Goal: Task Accomplishment & Management: Use online tool/utility

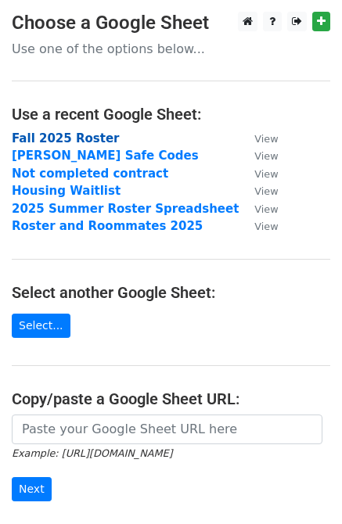
click at [98, 131] on strong "Fall 2025 Roster" at bounding box center [66, 138] width 108 height 14
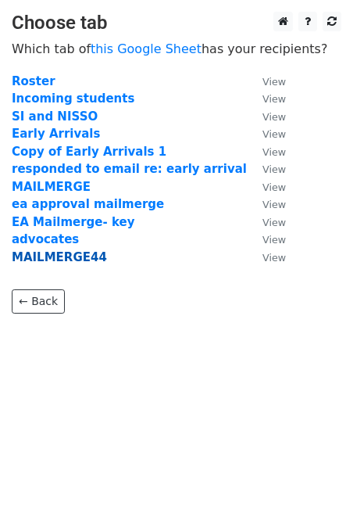
click at [85, 253] on strong "MAILMERGE44" at bounding box center [59, 257] width 95 height 14
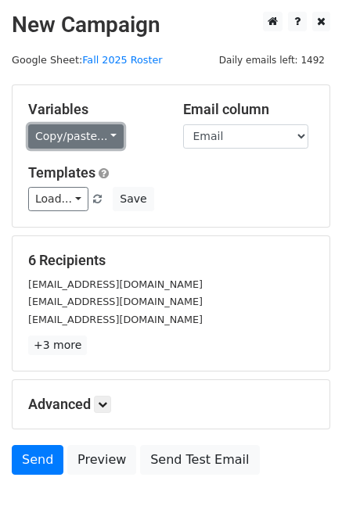
click at [109, 125] on link "Copy/paste..." at bounding box center [75, 136] width 95 height 24
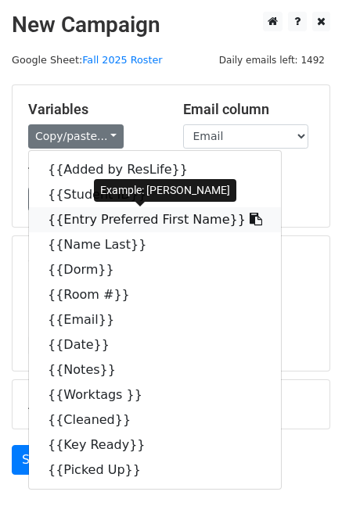
click at [88, 221] on link "{{Entry Preferred First Name}}" at bounding box center [155, 219] width 252 height 25
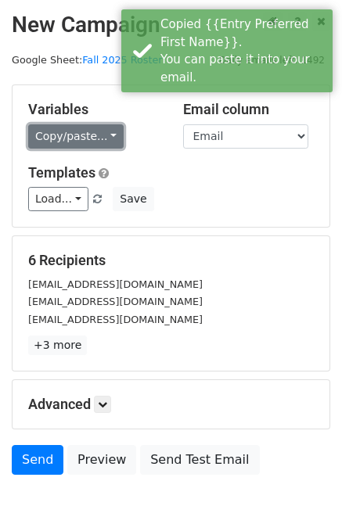
click at [84, 133] on link "Copy/paste..." at bounding box center [75, 136] width 95 height 24
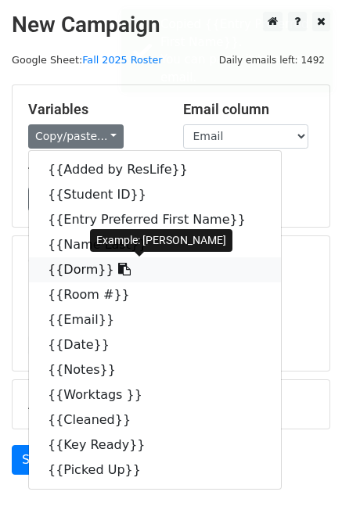
click at [77, 272] on link "{{Dorm}}" at bounding box center [155, 269] width 252 height 25
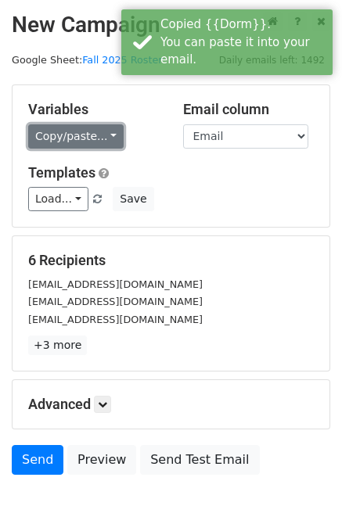
click at [61, 136] on link "Copy/paste..." at bounding box center [75, 136] width 95 height 24
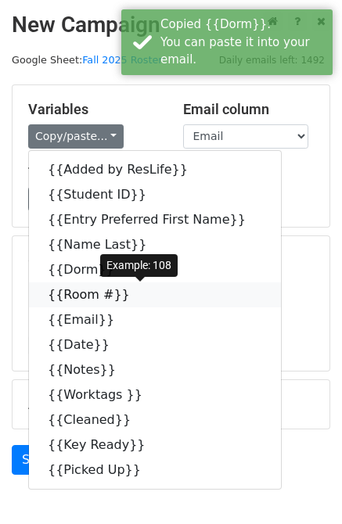
drag, startPoint x: 78, startPoint y: 296, endPoint x: 16, endPoint y: 288, distance: 63.0
click at [78, 295] on link "{{Room #}}" at bounding box center [155, 294] width 252 height 25
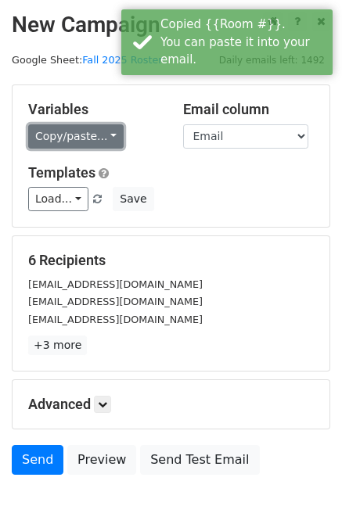
click at [102, 138] on link "Copy/paste..." at bounding box center [75, 136] width 95 height 24
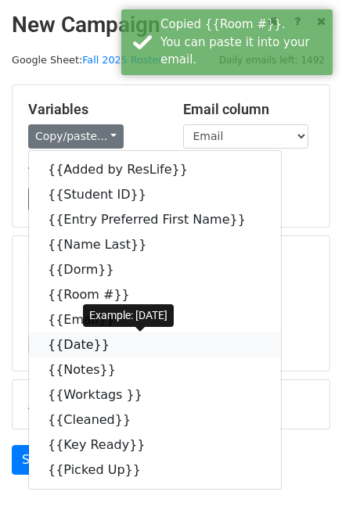
click at [75, 350] on link "{{Date}}" at bounding box center [155, 344] width 252 height 25
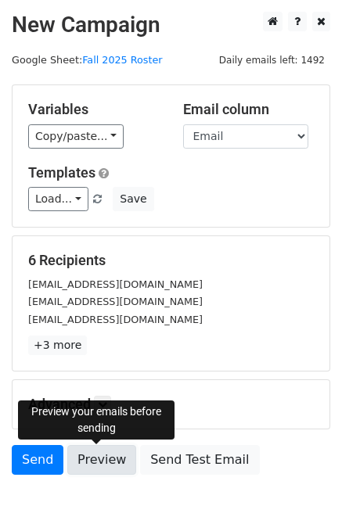
click at [98, 461] on link "Preview" at bounding box center [101, 460] width 69 height 30
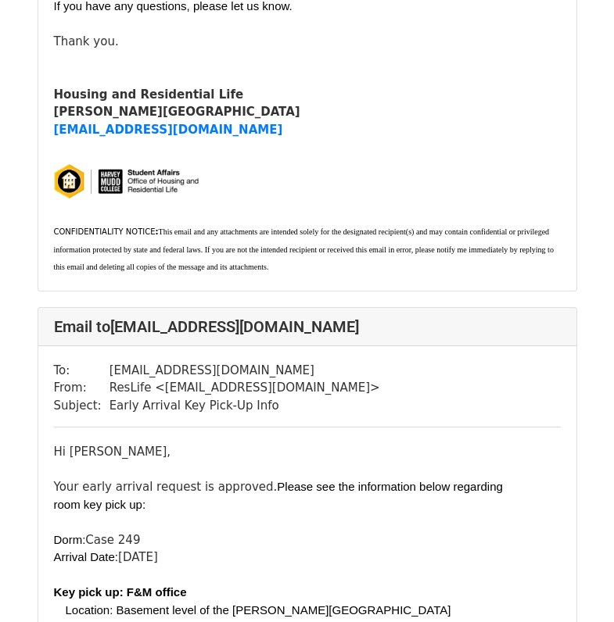
scroll to position [2899, 0]
